Goal: Task Accomplishment & Management: Manage account settings

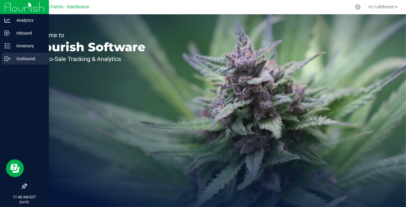
click at [8, 59] on icon at bounding box center [7, 59] width 6 height 6
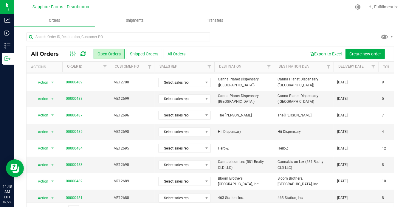
scroll to position [99, 0]
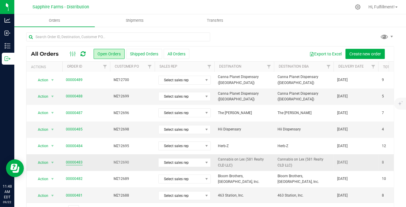
click at [80, 161] on link "00000483" at bounding box center [74, 163] width 17 height 6
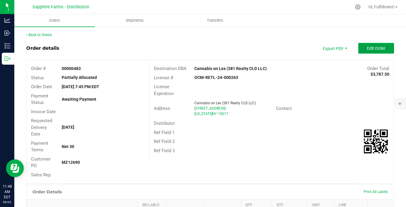
click at [364, 51] on button "Edit Order" at bounding box center [376, 48] width 36 height 11
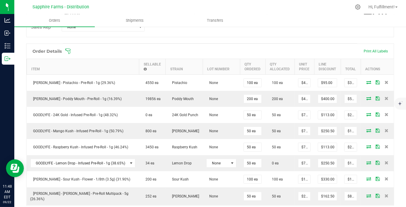
scroll to position [165, 0]
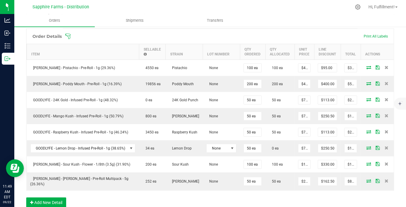
click at [70, 34] on icon at bounding box center [68, 36] width 6 height 6
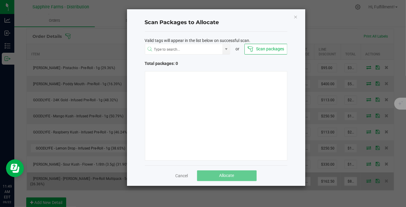
click at [183, 177] on link "Cancel" at bounding box center [182, 176] width 13 height 6
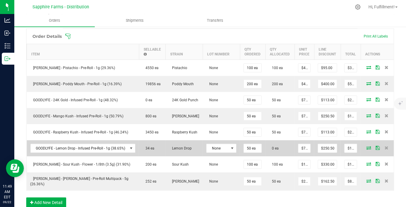
click at [366, 146] on icon at bounding box center [368, 148] width 5 height 4
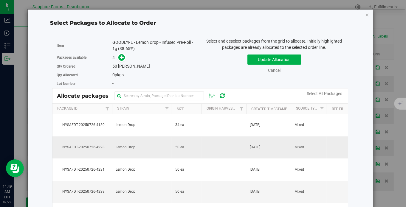
click at [204, 145] on td at bounding box center [224, 148] width 45 height 22
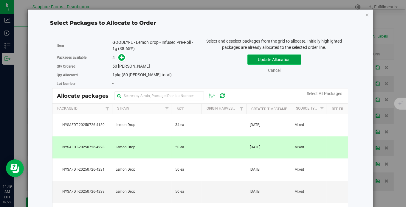
click at [274, 58] on button "Update Allocation" at bounding box center [275, 60] width 54 height 10
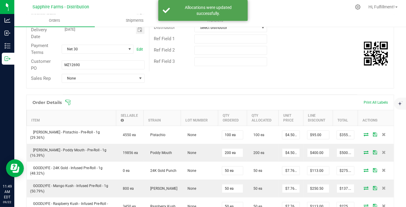
scroll to position [0, 0]
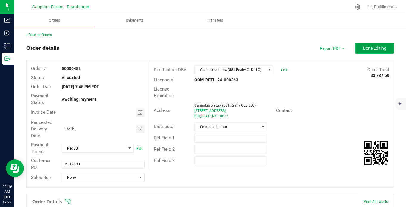
click at [376, 45] on button "Done Editing" at bounding box center [374, 48] width 39 height 11
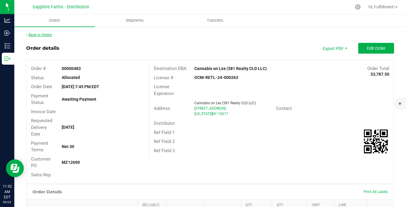
click at [45, 36] on link "Back to Orders" at bounding box center [39, 35] width 26 height 4
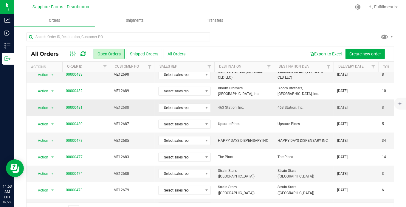
scroll to position [203, 0]
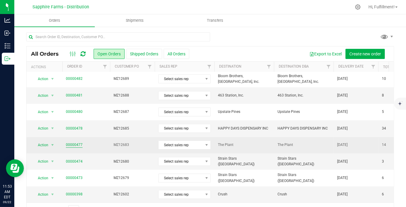
click at [80, 142] on link "00000477" at bounding box center [74, 145] width 17 height 6
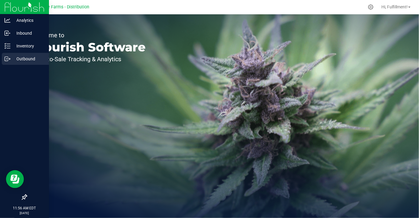
click at [24, 58] on p "Outbound" at bounding box center [28, 58] width 36 height 7
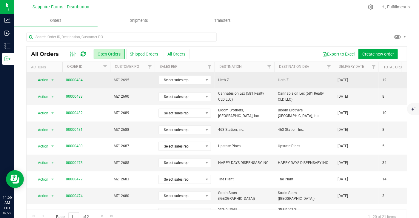
scroll to position [197, 0]
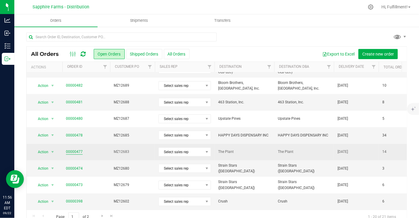
click at [79, 149] on link "00000477" at bounding box center [74, 152] width 17 height 6
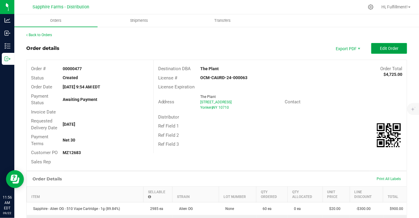
click at [384, 45] on button "Edit Order" at bounding box center [389, 48] width 36 height 11
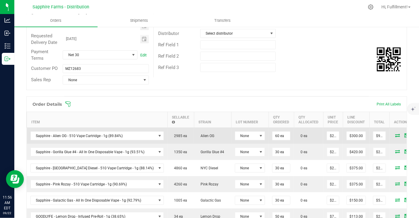
scroll to position [99, 0]
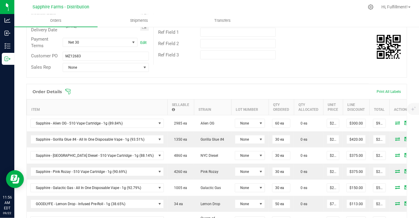
click at [68, 91] on icon at bounding box center [68, 92] width 6 height 6
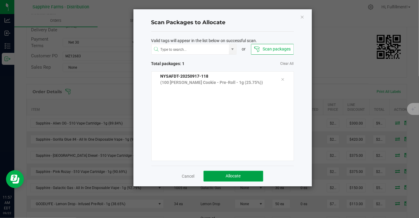
drag, startPoint x: 242, startPoint y: 172, endPoint x: 249, endPoint y: 170, distance: 7.0
click at [243, 172] on button "Allocate" at bounding box center [233, 176] width 60 height 11
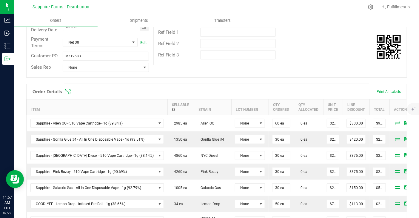
click at [67, 90] on icon at bounding box center [68, 92] width 6 height 6
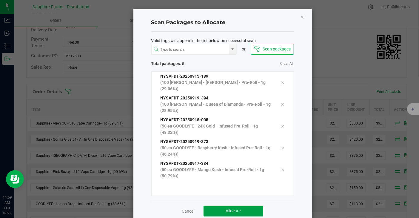
click at [242, 205] on button "Allocate" at bounding box center [233, 210] width 60 height 11
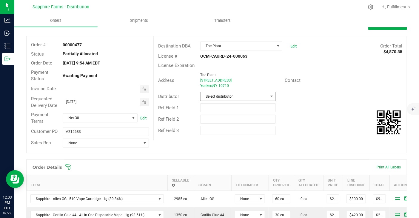
scroll to position [0, 0]
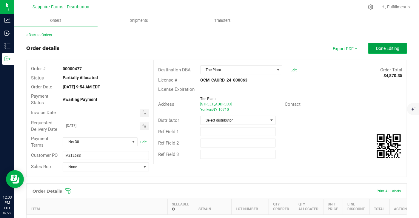
click at [388, 45] on button "Done Editing" at bounding box center [387, 48] width 39 height 11
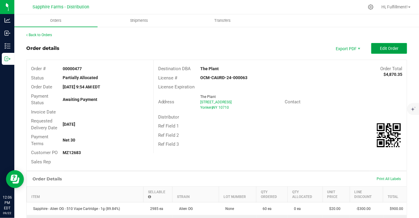
click at [380, 48] on span "Edit Order" at bounding box center [389, 48] width 18 height 5
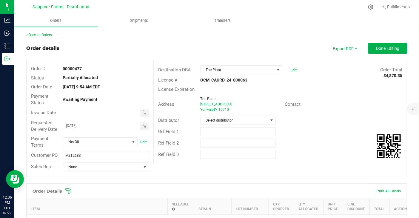
click at [67, 187] on div "Order Details Print All Labels" at bounding box center [217, 190] width 380 height 15
click at [69, 191] on icon at bounding box center [68, 191] width 6 height 6
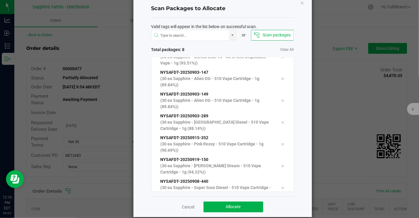
scroll to position [22, 0]
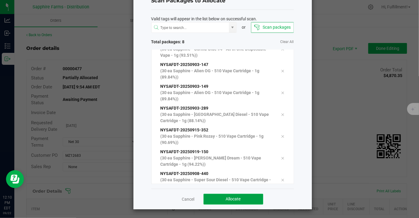
click at [249, 197] on button "Allocate" at bounding box center [233, 199] width 60 height 11
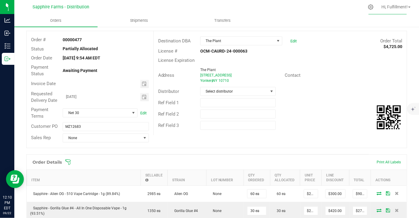
scroll to position [0, 0]
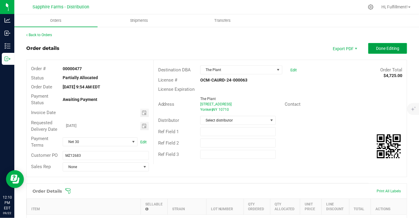
click at [387, 45] on button "Done Editing" at bounding box center [387, 48] width 39 height 11
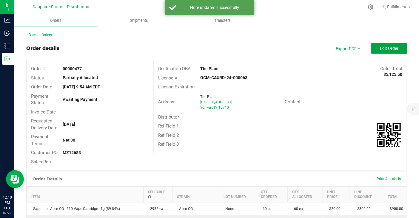
click at [387, 45] on button "Edit Order" at bounding box center [389, 48] width 36 height 11
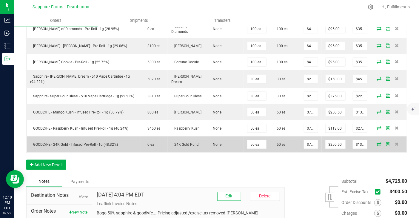
scroll to position [331, 0]
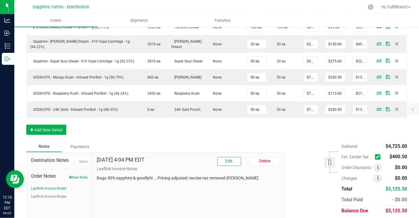
click at [375, 157] on icon at bounding box center [377, 157] width 4 height 0
click at [0, 0] on input "checkbox" at bounding box center [0, 0] width 0 height 0
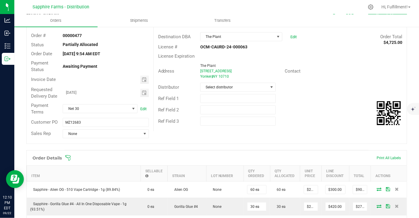
scroll to position [0, 0]
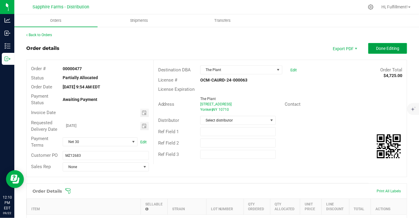
click at [390, 46] on span "Done Editing" at bounding box center [387, 48] width 23 height 5
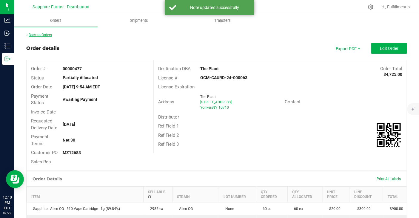
click at [49, 33] on link "Back to Orders" at bounding box center [39, 35] width 26 height 4
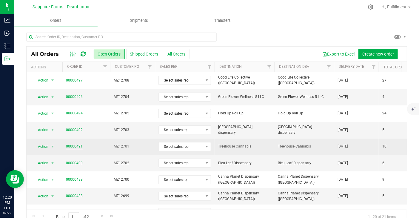
click at [80, 144] on link "00000491" at bounding box center [74, 146] width 17 height 6
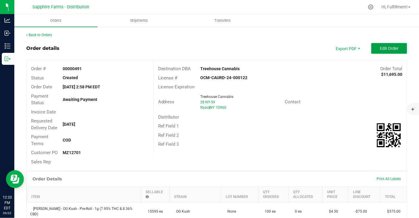
click at [382, 46] on span "Edit Order" at bounding box center [389, 48] width 18 height 5
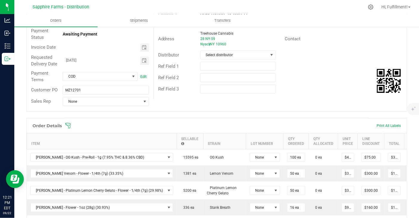
scroll to position [66, 0]
click at [67, 123] on icon at bounding box center [68, 125] width 6 height 6
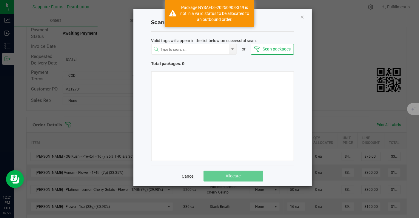
click at [190, 176] on link "Cancel" at bounding box center [188, 176] width 13 height 6
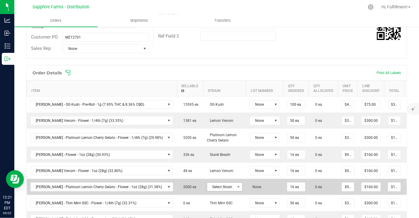
scroll to position [132, 0]
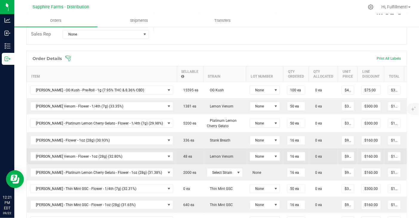
click at [410, 154] on icon at bounding box center [412, 156] width 5 height 4
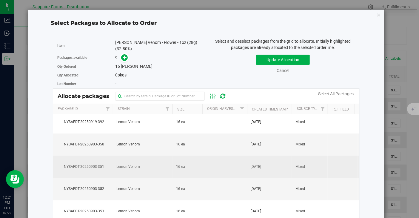
scroll to position [0, 0]
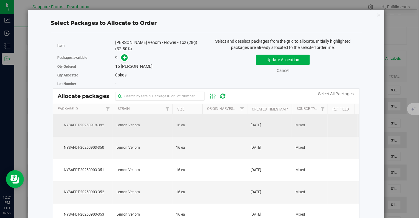
click at [218, 123] on td at bounding box center [224, 125] width 45 height 22
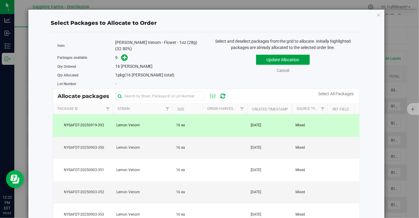
click at [259, 56] on button "Update Allocation" at bounding box center [283, 60] width 54 height 10
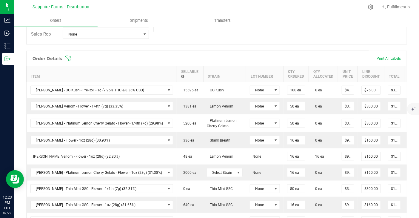
click at [69, 56] on icon at bounding box center [68, 58] width 6 height 6
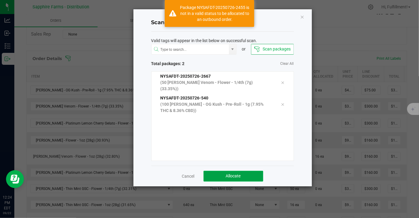
click at [223, 174] on button "Allocate" at bounding box center [233, 176] width 60 height 11
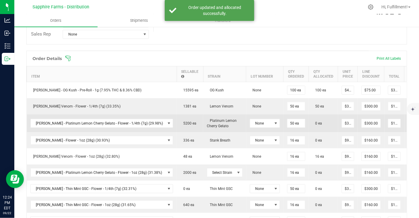
click at [410, 121] on icon at bounding box center [412, 123] width 5 height 4
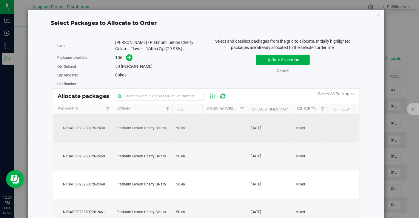
drag, startPoint x: 205, startPoint y: 129, endPoint x: 216, endPoint y: 117, distance: 15.6
click at [206, 128] on td at bounding box center [224, 128] width 45 height 28
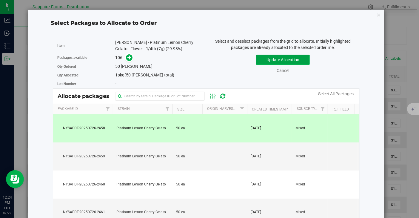
click at [273, 59] on button "Update Allocation" at bounding box center [283, 60] width 54 height 10
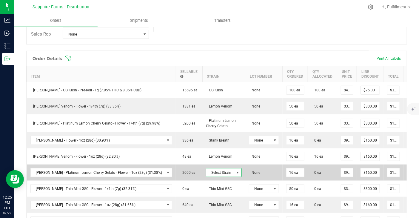
click at [235, 170] on span at bounding box center [237, 172] width 5 height 5
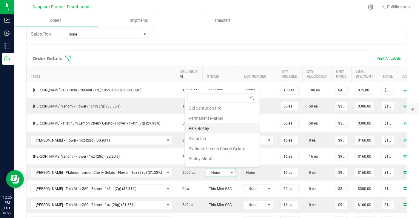
scroll to position [429, 0]
click at [225, 133] on li "Platinum Lemon Cherry Gelato" at bounding box center [222, 138] width 75 height 10
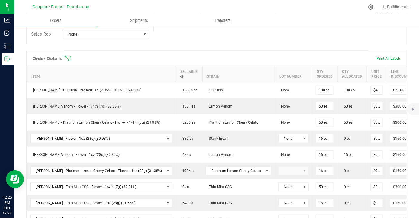
click at [71, 55] on span at bounding box center [255, 58] width 381 height 6
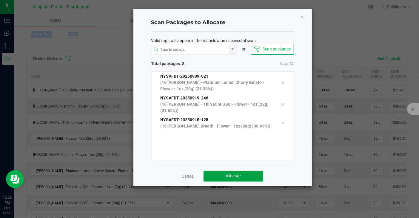
click at [218, 173] on button "Allocate" at bounding box center [233, 176] width 60 height 11
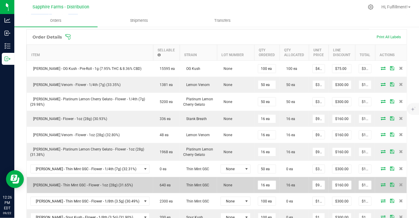
scroll to position [99, 0]
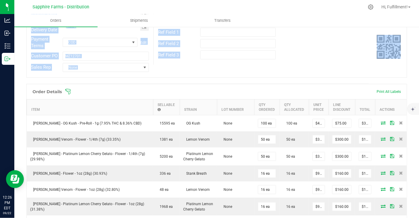
click at [245, 81] on div "Order details Export PDF Done Editing Order # 00000491 Status Partially Allocat…" at bounding box center [216, 169] width 381 height 451
click at [261, 69] on div "Order # 00000491 Status Partially Allocated Order Date Sep 21, 2025 2:58 PM EDT…" at bounding box center [217, 19] width 380 height 117
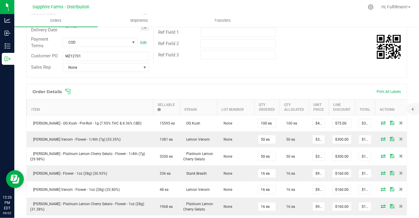
click at [68, 92] on icon at bounding box center [67, 91] width 5 height 5
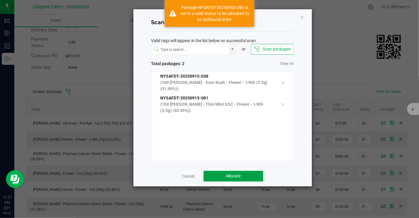
click at [240, 175] on span "Allocate" at bounding box center [233, 175] width 15 height 5
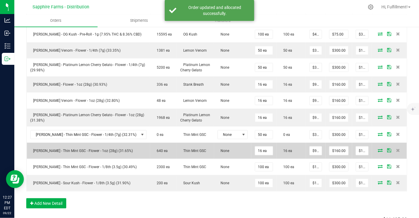
scroll to position [199, 0]
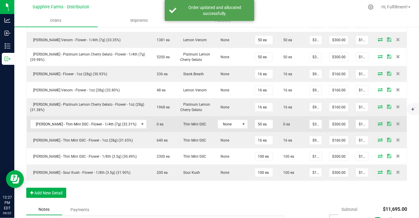
click at [378, 122] on icon at bounding box center [380, 124] width 5 height 4
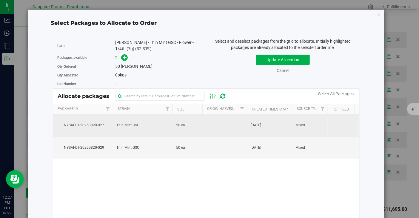
click at [214, 126] on td at bounding box center [224, 125] width 45 height 22
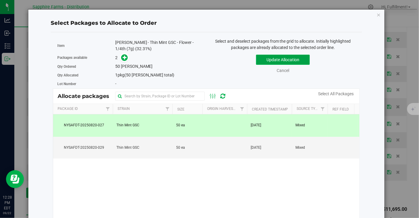
click at [272, 58] on button "Update Allocation" at bounding box center [283, 60] width 54 height 10
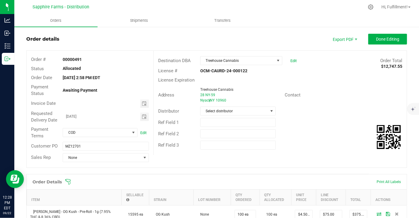
scroll to position [0, 0]
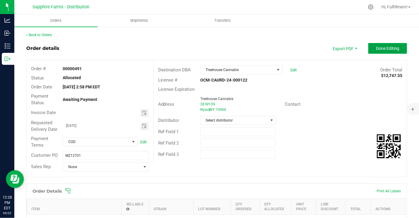
click at [389, 46] on span "Done Editing" at bounding box center [387, 48] width 23 height 5
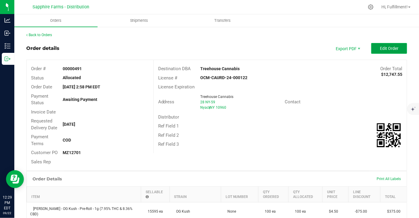
click at [390, 48] on span "Edit Order" at bounding box center [389, 48] width 18 height 5
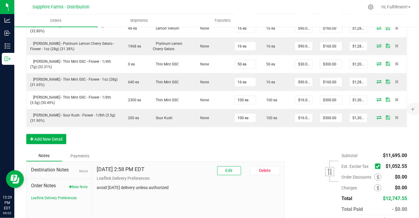
scroll to position [291, 0]
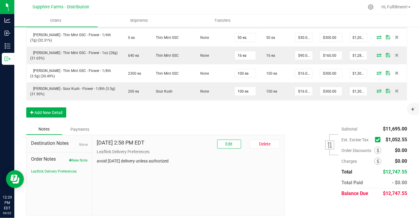
click at [375, 140] on icon at bounding box center [377, 140] width 4 height 0
click at [0, 0] on input "checkbox" at bounding box center [0, 0] width 0 height 0
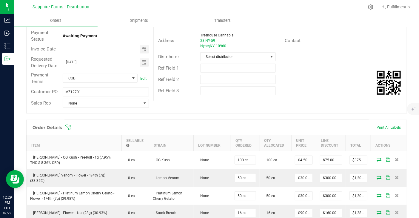
scroll to position [0, 0]
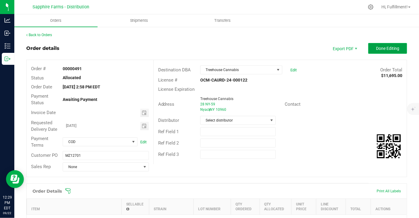
click at [384, 48] on span "Done Editing" at bounding box center [387, 48] width 23 height 5
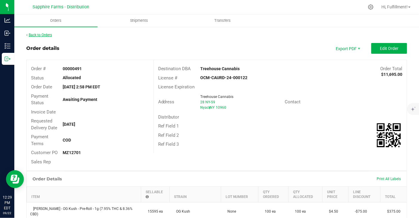
click at [33, 35] on link "Back to Orders" at bounding box center [39, 35] width 26 height 4
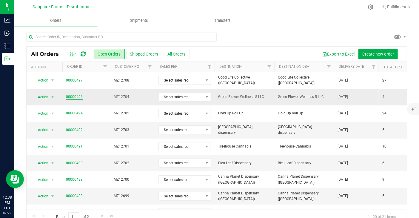
click at [79, 96] on link "00000496" at bounding box center [74, 97] width 17 height 6
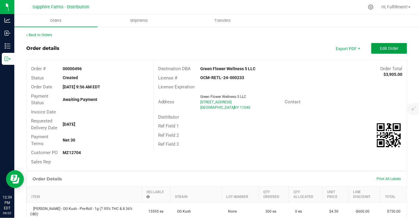
click at [385, 49] on span "Edit Order" at bounding box center [389, 48] width 18 height 5
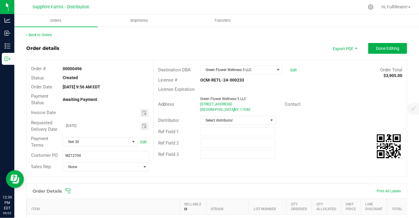
click at [68, 189] on icon at bounding box center [68, 191] width 6 height 6
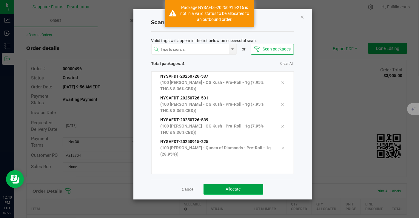
click at [226, 188] on span "Allocate" at bounding box center [233, 188] width 15 height 5
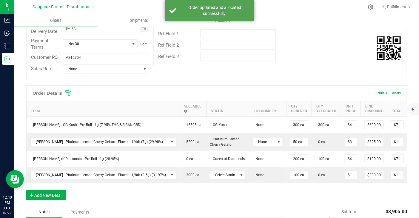
scroll to position [99, 0]
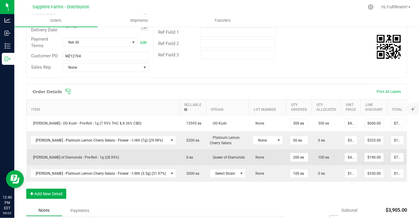
click at [413, 155] on icon at bounding box center [415, 157] width 5 height 4
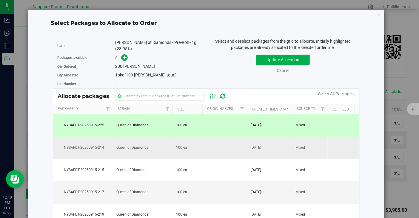
click at [227, 145] on td at bounding box center [224, 148] width 45 height 22
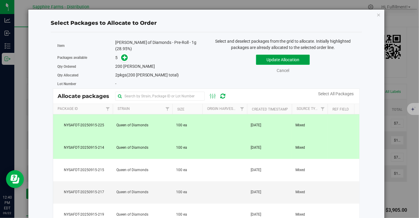
click at [286, 59] on button "Update Allocation" at bounding box center [283, 60] width 54 height 10
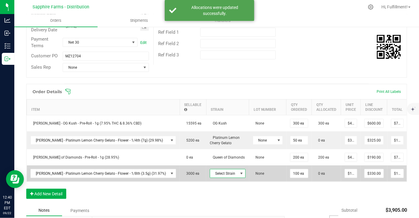
click at [239, 171] on span at bounding box center [241, 173] width 5 height 5
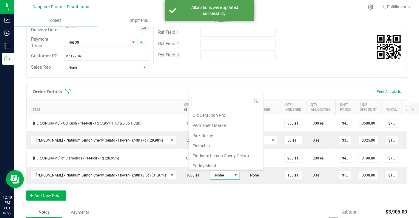
scroll to position [429, 0]
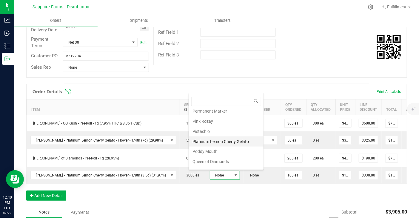
click at [230, 136] on li "Platinum Lemon Cherry Gelato" at bounding box center [226, 141] width 75 height 10
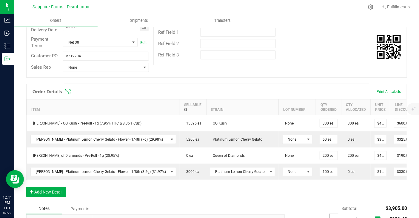
click at [68, 89] on icon at bounding box center [68, 92] width 6 height 6
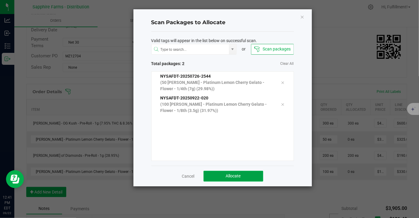
click at [242, 177] on button "Allocate" at bounding box center [233, 176] width 60 height 11
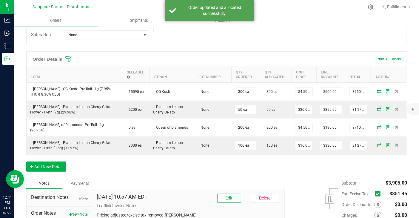
scroll to position [186, 0]
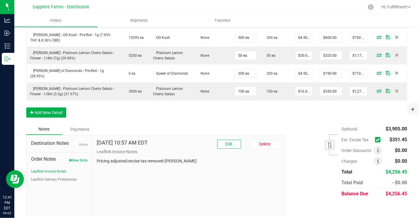
click at [375, 140] on icon at bounding box center [377, 140] width 4 height 0
click at [0, 0] on input "checkbox" at bounding box center [0, 0] width 0 height 0
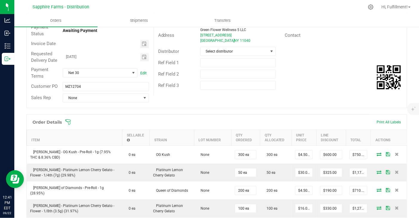
scroll to position [20, 0]
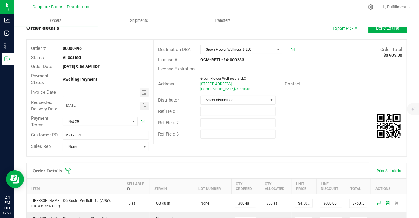
click at [381, 38] on outbound-order-header "Order details Export PDF Done Editing Order # 00000496 Status Allocated Order D…" at bounding box center [216, 93] width 381 height 140
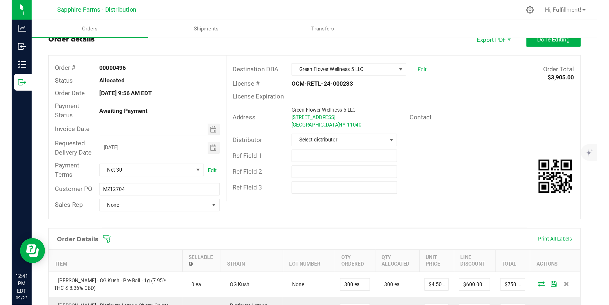
scroll to position [0, 0]
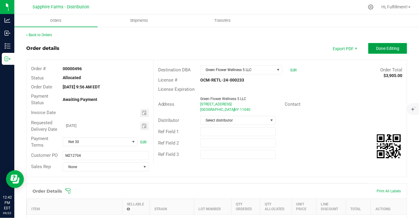
click at [380, 44] on button "Done Editing" at bounding box center [387, 48] width 39 height 11
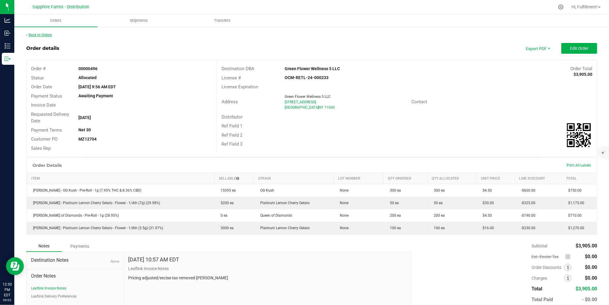
click at [44, 34] on link "Back to Orders" at bounding box center [39, 35] width 26 height 4
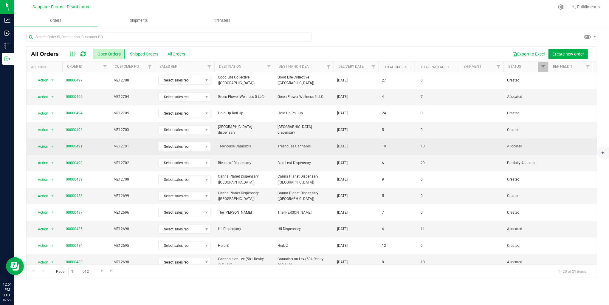
click at [78, 146] on link "00000491" at bounding box center [74, 146] width 17 height 6
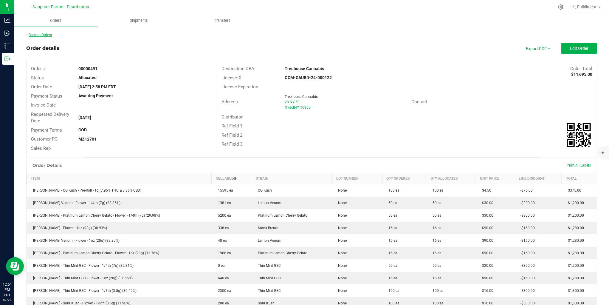
click at [47, 35] on link "Back to Orders" at bounding box center [39, 35] width 26 height 4
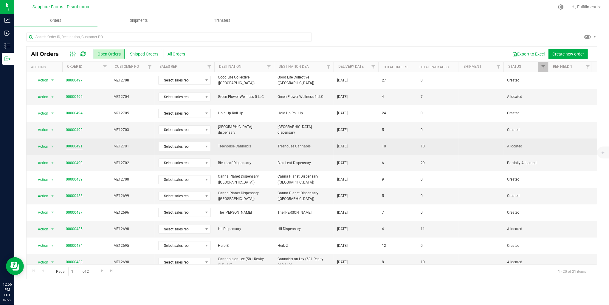
click at [78, 146] on link "00000491" at bounding box center [74, 146] width 17 height 6
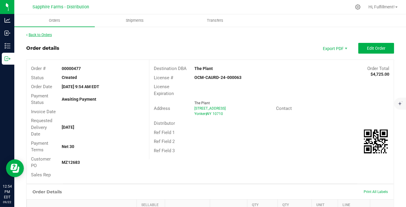
click at [38, 34] on link "Back to Orders" at bounding box center [39, 35] width 26 height 4
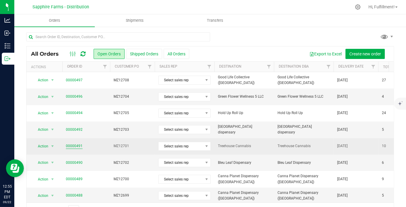
click at [78, 144] on link "00000491" at bounding box center [74, 146] width 17 height 6
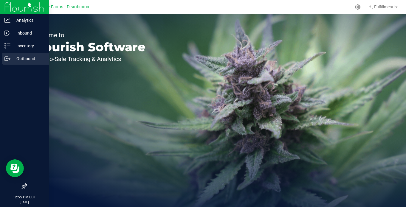
click at [18, 58] on p "Outbound" at bounding box center [28, 58] width 36 height 7
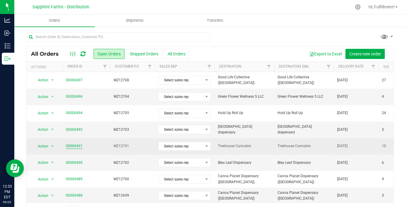
click at [78, 145] on link "00000491" at bounding box center [74, 146] width 17 height 6
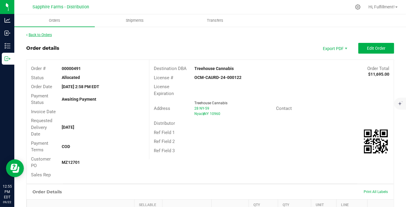
click at [48, 35] on link "Back to Orders" at bounding box center [39, 35] width 26 height 4
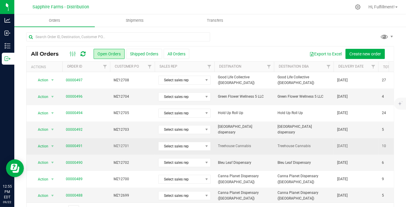
click at [136, 146] on span "MZ12701" at bounding box center [133, 146] width 38 height 6
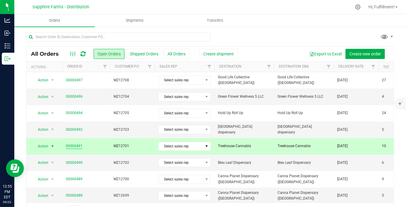
click at [75, 146] on link "00000491" at bounding box center [74, 146] width 17 height 6
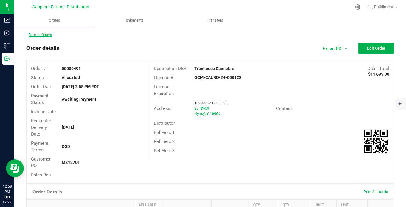
click at [40, 36] on link "Back to Orders" at bounding box center [39, 35] width 26 height 4
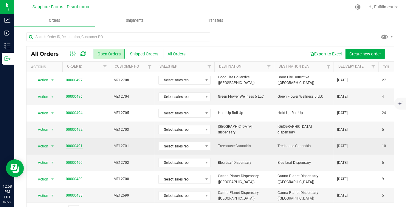
click at [80, 143] on link "00000491" at bounding box center [74, 146] width 17 height 6
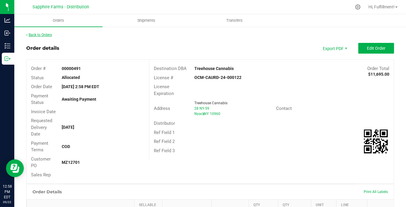
click at [38, 33] on link "Back to Orders" at bounding box center [39, 35] width 26 height 4
